Goal: Transaction & Acquisition: Purchase product/service

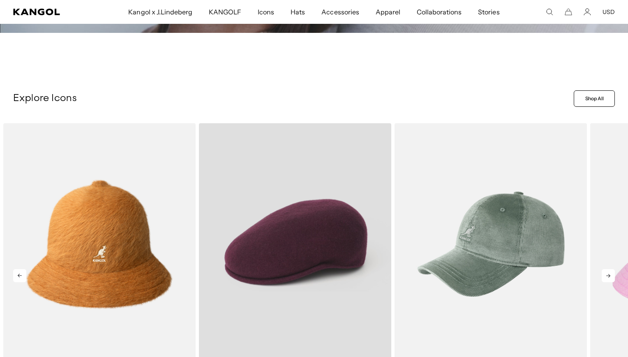
scroll to position [268, 0]
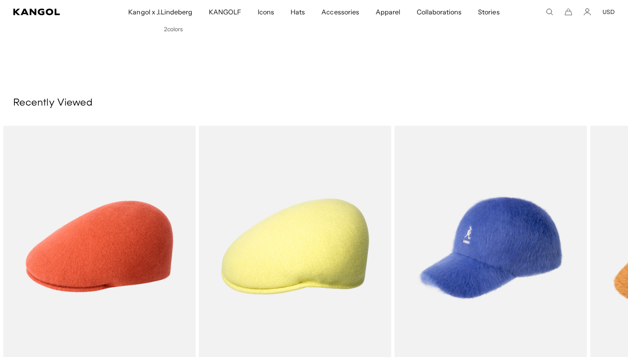
click at [546, 12] on icon "Search here" at bounding box center [549, 11] width 7 height 7
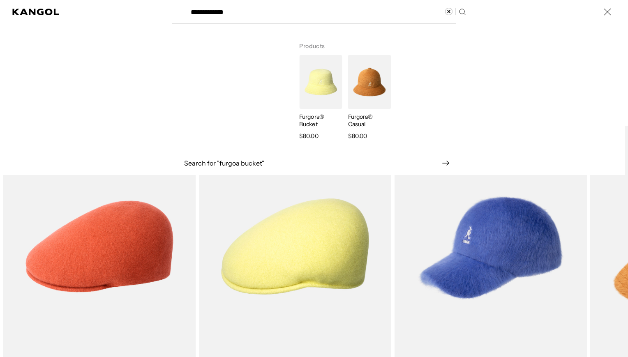
type input "**********"
click at [327, 75] on img "Search here" at bounding box center [320, 82] width 43 height 54
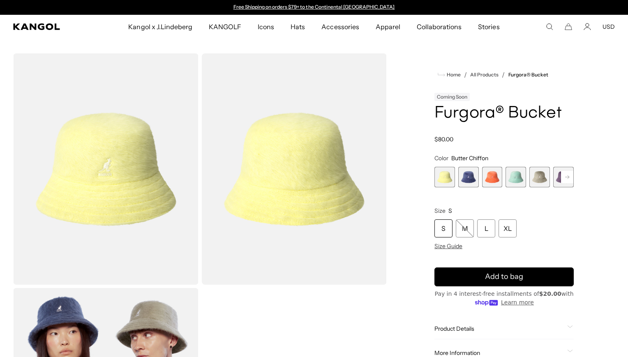
click at [564, 178] on rect at bounding box center [567, 177] width 12 height 12
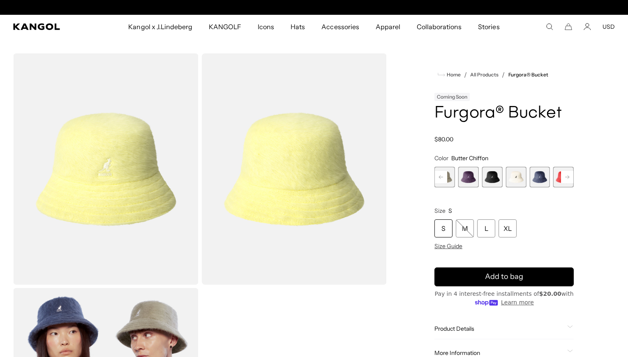
click at [564, 178] on rect at bounding box center [567, 177] width 12 height 12
click at [564, 178] on div "Previous Next Butter Chiffon Variant sold out or unavailable Hazy Indigo Varian…" at bounding box center [503, 177] width 139 height 21
click at [564, 178] on span "10 of 10" at bounding box center [563, 177] width 21 height 21
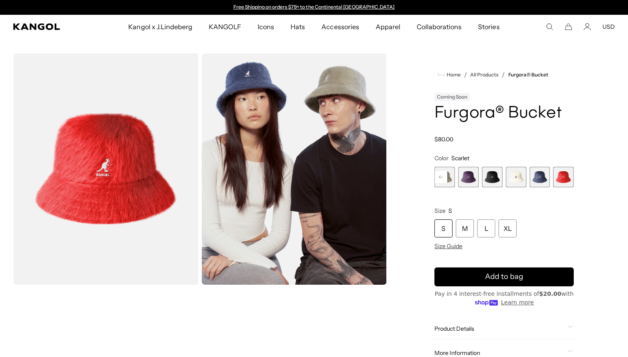
click at [437, 175] on rect at bounding box center [441, 177] width 12 height 12
click at [467, 176] on span "4 of 10" at bounding box center [468, 177] width 21 height 21
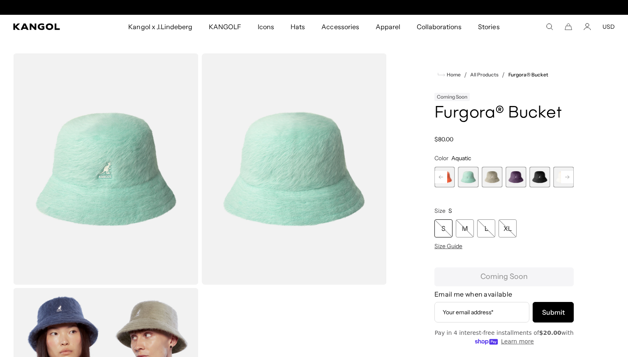
scroll to position [0, 169]
drag, startPoint x: 490, startPoint y: 243, endPoint x: 492, endPoint y: 232, distance: 11.6
click at [492, 232] on div "S M L XL Size Guide" at bounding box center [503, 234] width 139 height 30
click at [520, 178] on span "6 of 10" at bounding box center [516, 177] width 21 height 21
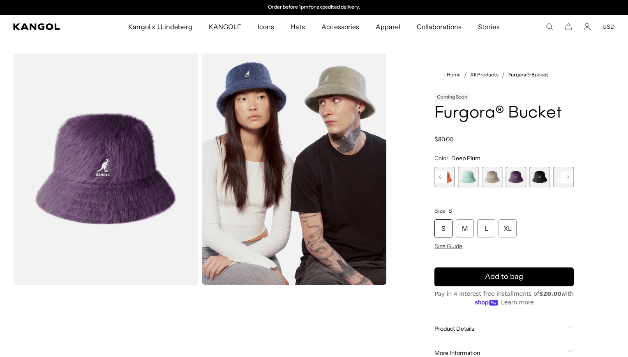
click at [561, 180] on rect at bounding box center [567, 177] width 12 height 12
click at [508, 181] on span "7 of 10" at bounding box center [516, 177] width 21 height 21
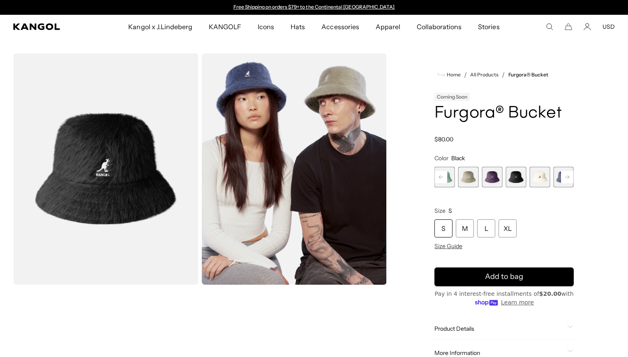
click at [557, 179] on span "9 of 10" at bounding box center [563, 177] width 21 height 21
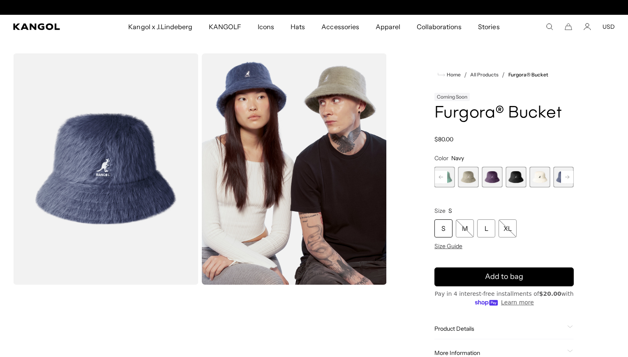
scroll to position [0, 169]
click at [565, 178] on rect at bounding box center [567, 177] width 12 height 12
click at [565, 178] on div "Previous Next Butter Chiffon Variant sold out or unavailable Hazy Indigo Varian…" at bounding box center [503, 177] width 139 height 21
click at [565, 178] on span "10 of 10" at bounding box center [563, 177] width 21 height 21
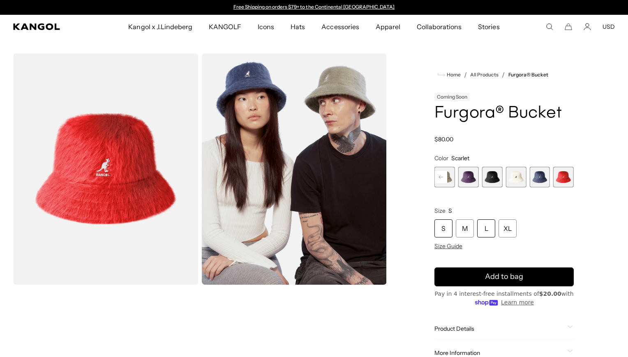
click at [480, 227] on div "L" at bounding box center [486, 228] width 18 height 18
click at [442, 179] on rect at bounding box center [441, 177] width 12 height 12
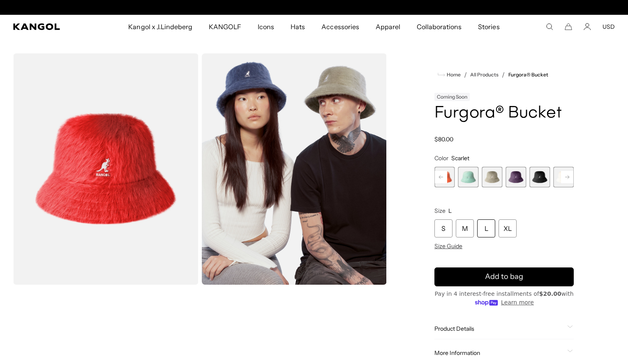
click at [442, 179] on rect at bounding box center [441, 177] width 12 height 12
click at [442, 179] on div "Previous Next Butter Chiffon Variant sold out or unavailable Hazy Indigo Varian…" at bounding box center [503, 177] width 139 height 21
click at [442, 179] on span "1 of 10" at bounding box center [444, 177] width 21 height 21
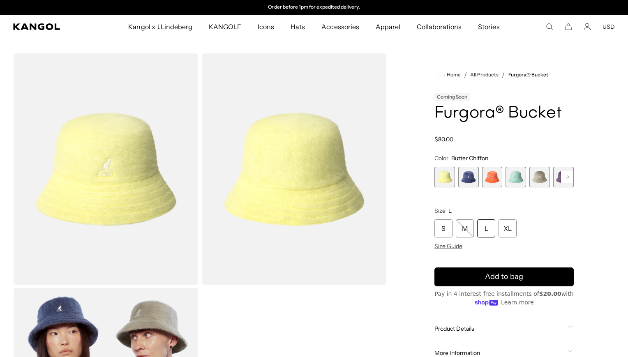
click at [471, 180] on span "2 of 10" at bounding box center [468, 177] width 21 height 21
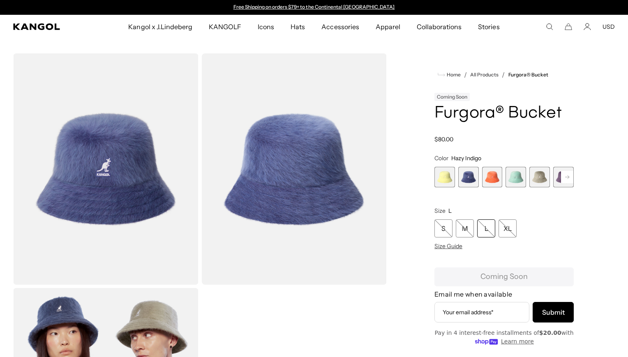
click at [491, 180] on span "3 of 10" at bounding box center [492, 177] width 21 height 21
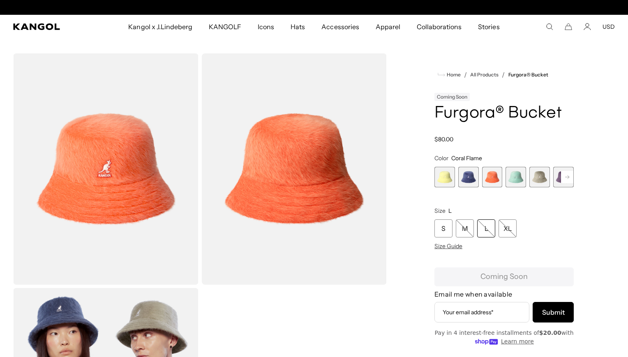
scroll to position [0, 169]
click at [512, 176] on span "4 of 10" at bounding box center [516, 177] width 21 height 21
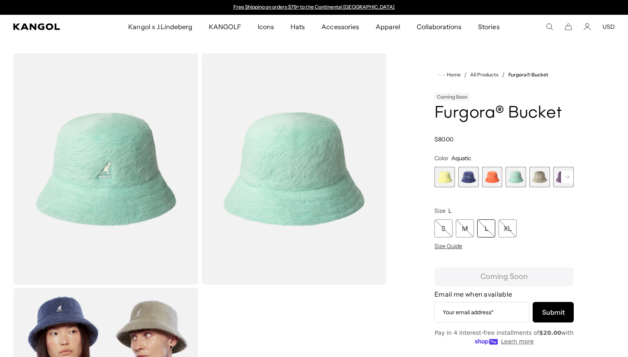
click at [539, 179] on span "5 of 10" at bounding box center [539, 177] width 21 height 21
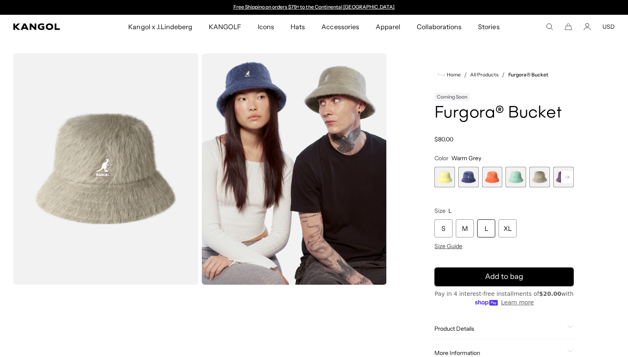
click at [569, 176] on rect at bounding box center [567, 177] width 12 height 12
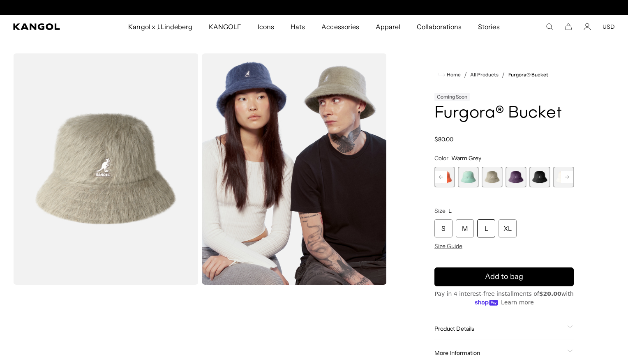
scroll to position [0, 169]
click at [485, 178] on span "5 of 10" at bounding box center [492, 177] width 21 height 21
click at [521, 177] on span "6 of 10" at bounding box center [516, 177] width 21 height 21
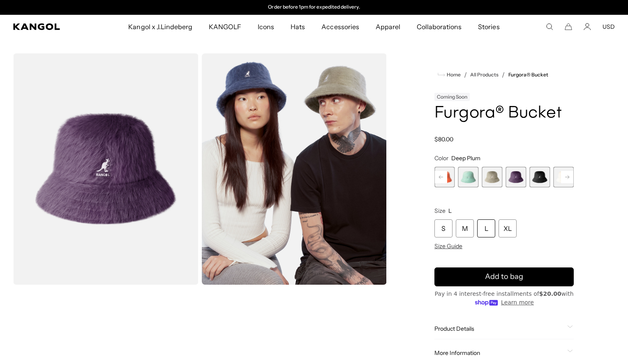
click at [544, 176] on span "7 of 10" at bounding box center [539, 177] width 21 height 21
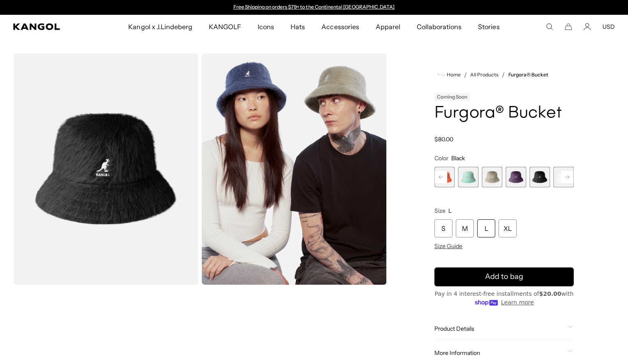
click at [569, 175] on rect at bounding box center [567, 177] width 12 height 12
click at [568, 176] on rect at bounding box center [567, 177] width 12 height 12
click at [509, 177] on span "8 of 10" at bounding box center [516, 177] width 21 height 21
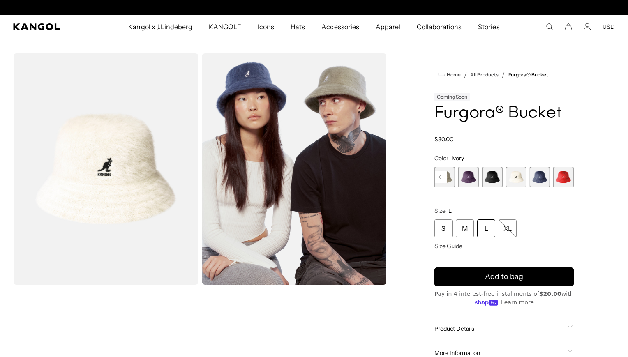
scroll to position [0, 169]
click at [537, 176] on span "9 of 10" at bounding box center [539, 177] width 21 height 21
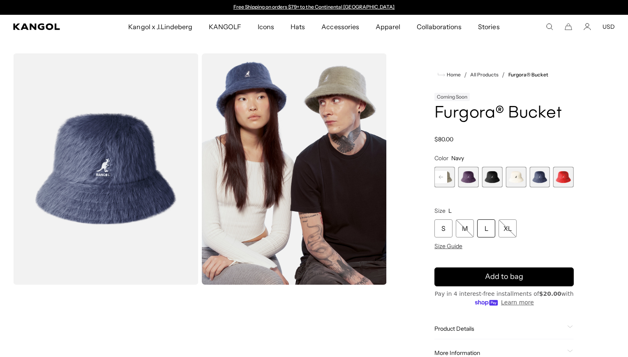
click at [556, 175] on span "10 of 10" at bounding box center [563, 177] width 21 height 21
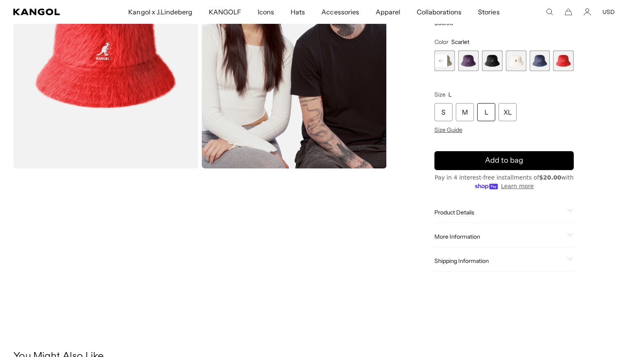
scroll to position [121, 0]
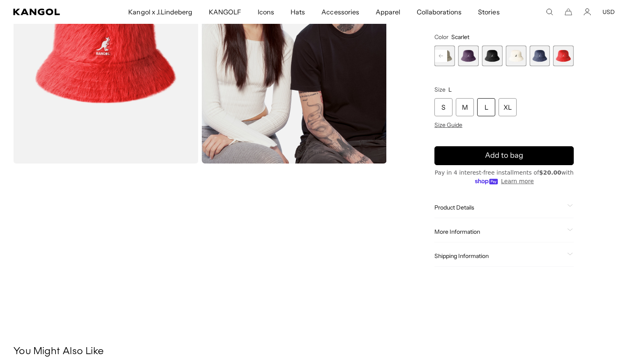
click at [564, 204] on div "Product Details" at bounding box center [503, 207] width 139 height 7
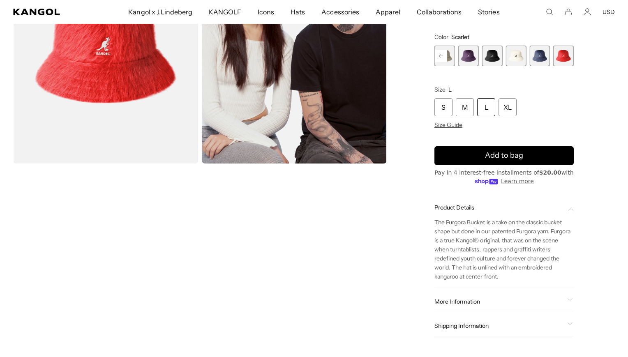
scroll to position [0, 0]
